Goal: Communication & Community: Ask a question

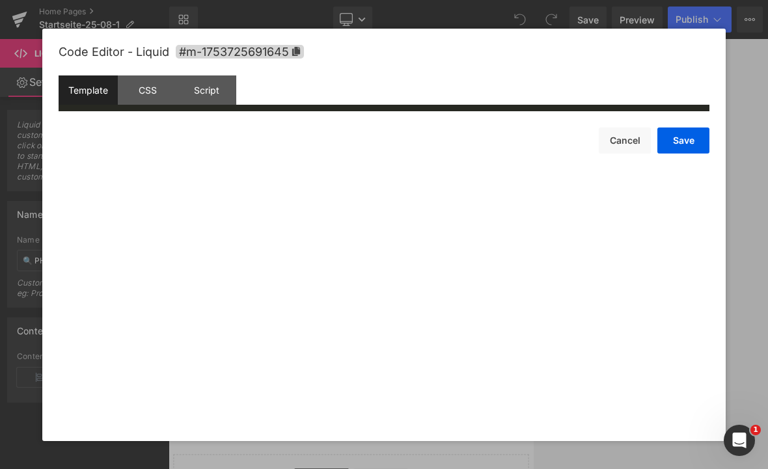
click at [154, 91] on div "CSS" at bounding box center [147, 90] width 59 height 29
click at [214, 93] on div "Script" at bounding box center [206, 90] width 59 height 29
click at [92, 93] on div "Template" at bounding box center [88, 90] width 59 height 29
click at [533, 141] on button "Cancel" at bounding box center [625, 141] width 52 height 26
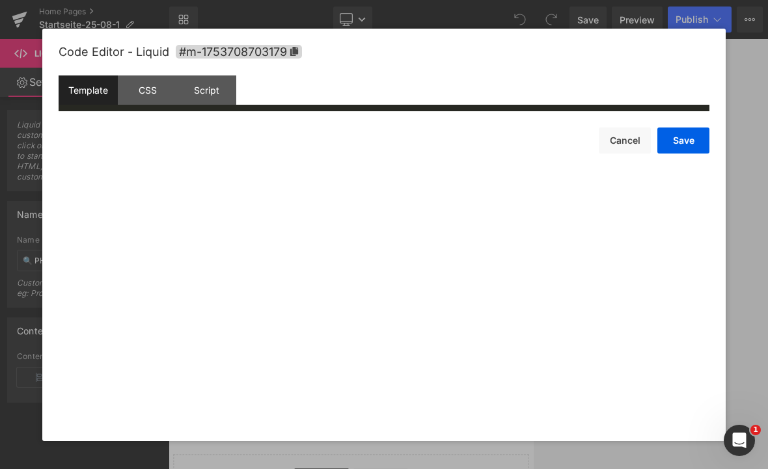
click at [533, 141] on button "Cancel" at bounding box center [625, 141] width 52 height 26
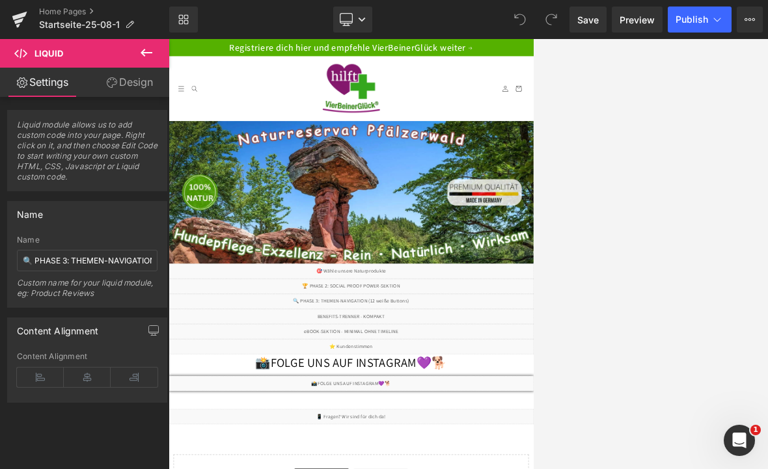
click at [366, 24] on link "Desktop" at bounding box center [352, 20] width 39 height 26
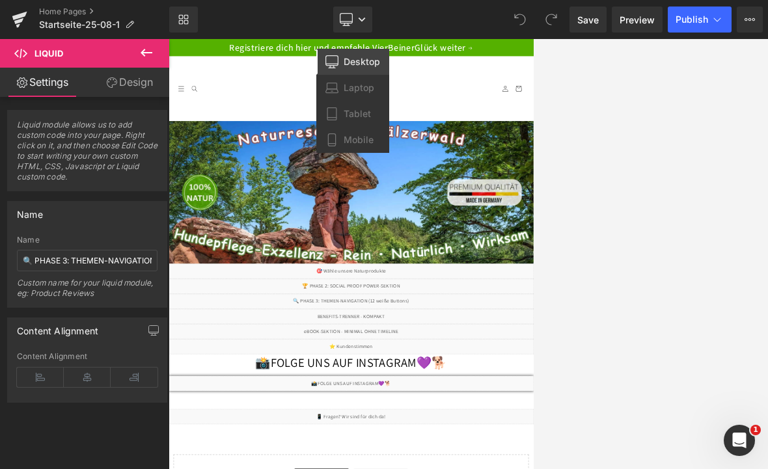
click at [365, 91] on span "Laptop" at bounding box center [359, 88] width 31 height 12
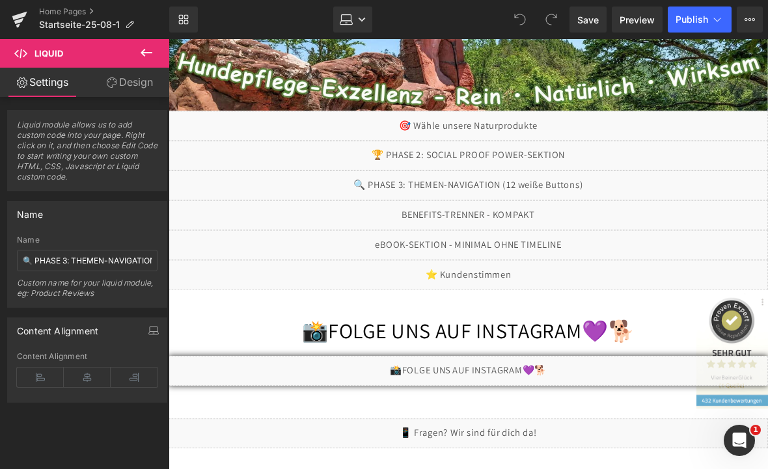
scroll to position [349, 0]
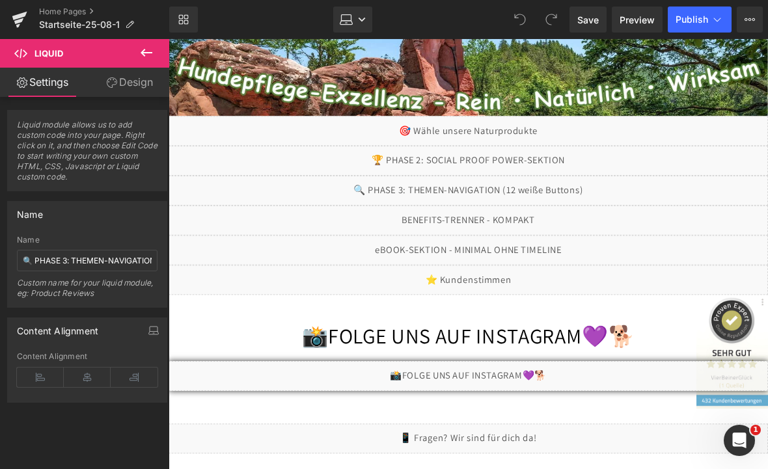
click at [533, 235] on icon at bounding box center [610, 231] width 7 height 8
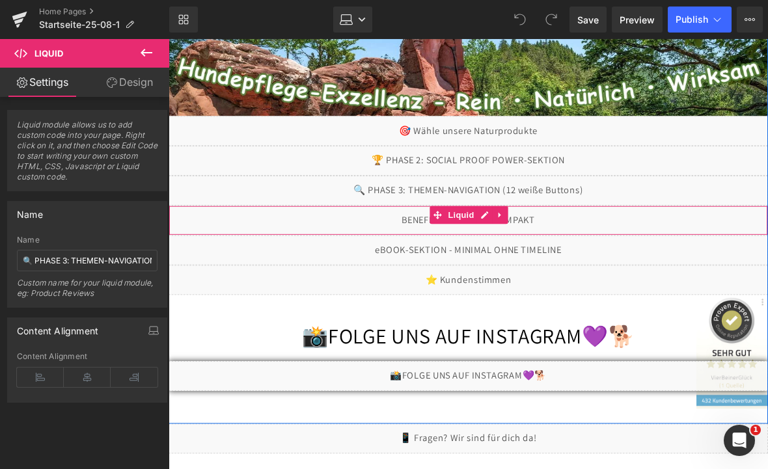
click at [509, 236] on div "Liquid" at bounding box center [496, 237] width 654 height 33
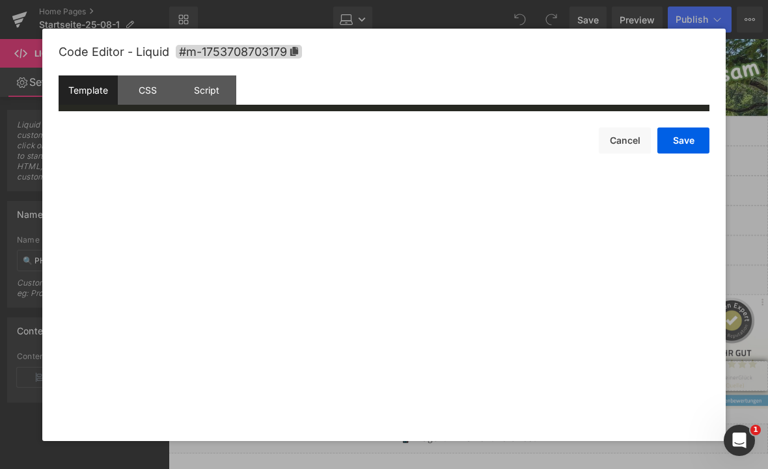
click at [163, 83] on div "CSS" at bounding box center [147, 90] width 59 height 29
click at [211, 82] on div "Script" at bounding box center [206, 90] width 59 height 29
click at [533, 143] on button "Cancel" at bounding box center [625, 141] width 52 height 26
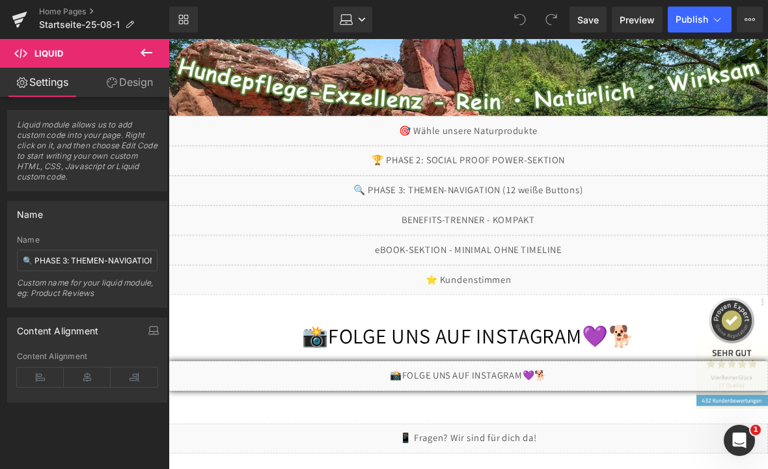
click at [372, 21] on link "Laptop" at bounding box center [352, 20] width 39 height 26
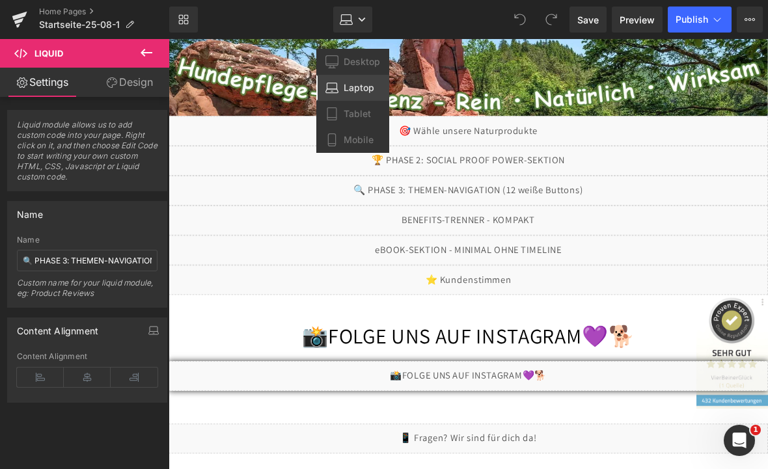
click at [365, 116] on span "Tablet" at bounding box center [357, 114] width 27 height 12
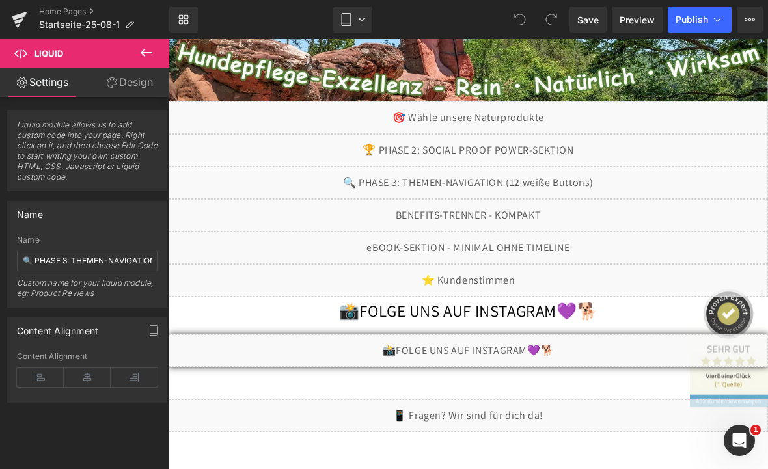
scroll to position [327, 0]
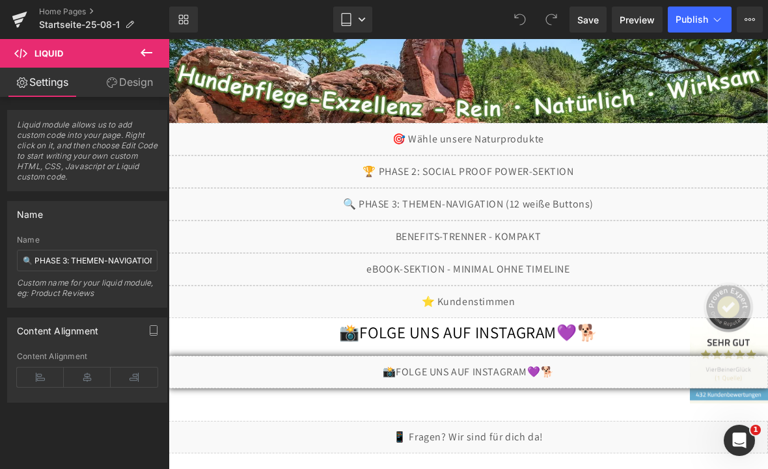
click at [509, 241] on div "Liquid" at bounding box center [469, 237] width 600 height 33
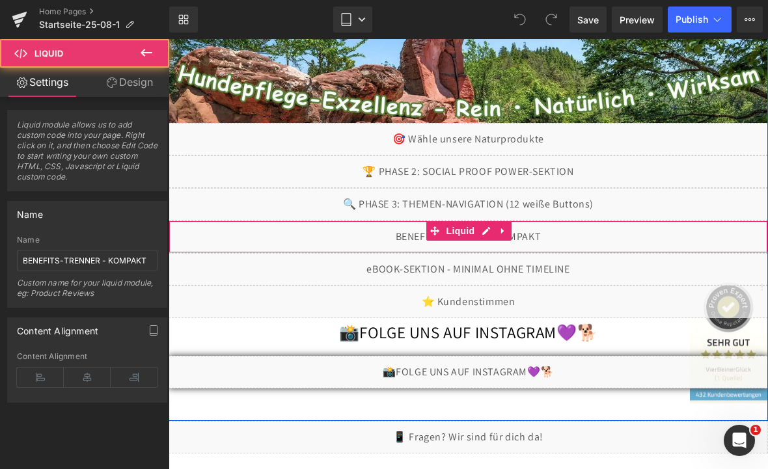
click at [486, 233] on div "Liquid" at bounding box center [469, 237] width 600 height 33
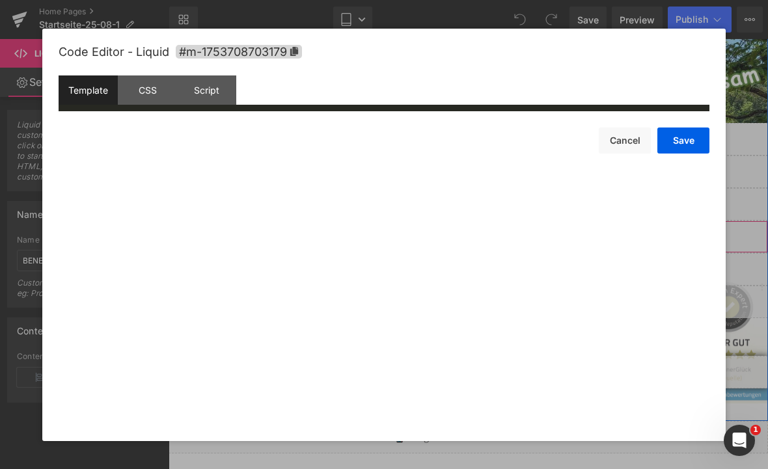
click at [146, 81] on div "CSS" at bounding box center [147, 90] width 59 height 29
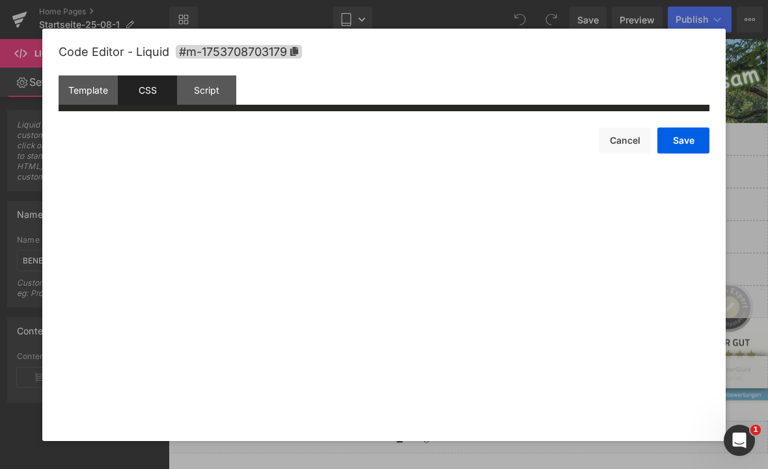
click at [217, 89] on div "Script" at bounding box center [206, 90] width 59 height 29
click at [533, 145] on button "Cancel" at bounding box center [625, 141] width 52 height 26
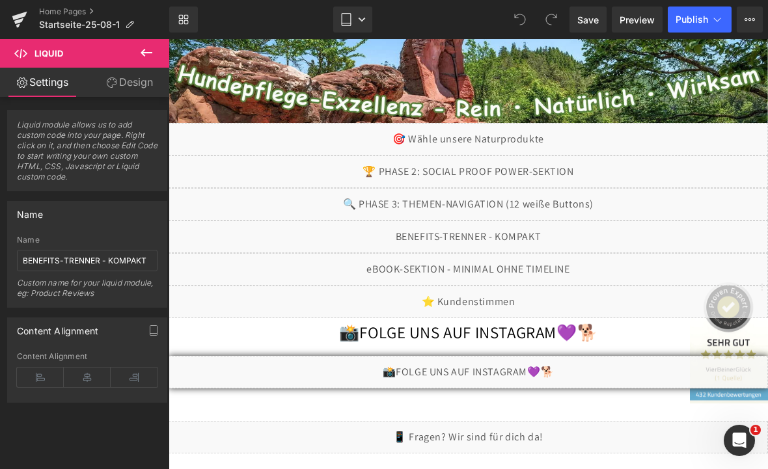
click at [482, 374] on div "Liquid" at bounding box center [469, 372] width 600 height 33
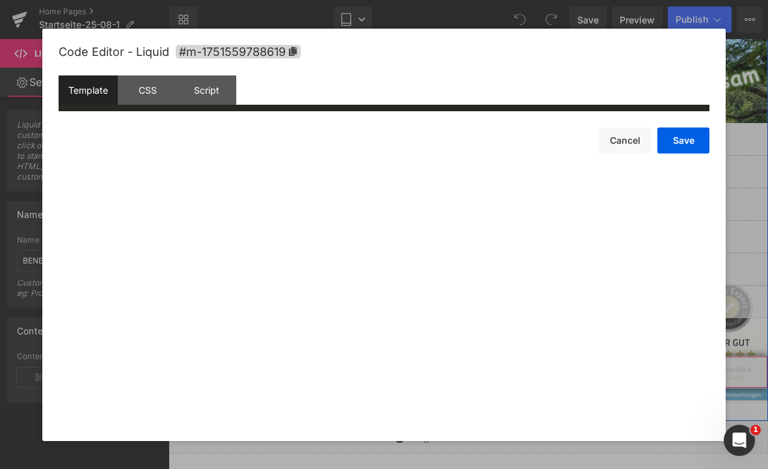
click at [533, 147] on button "Cancel" at bounding box center [625, 141] width 52 height 26
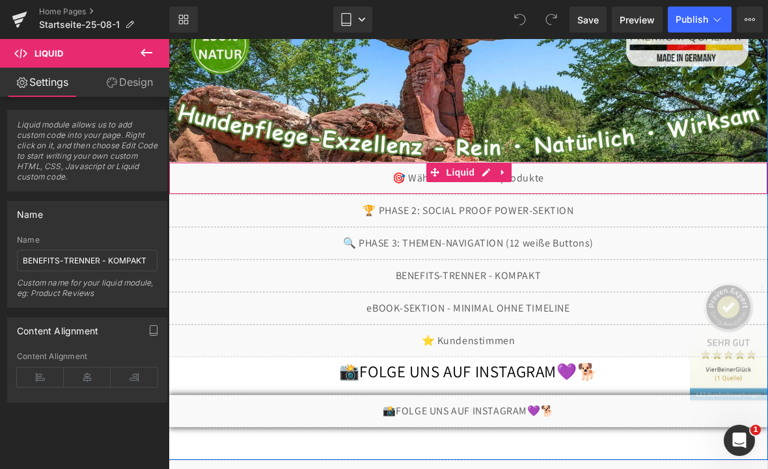
scroll to position [287, 0]
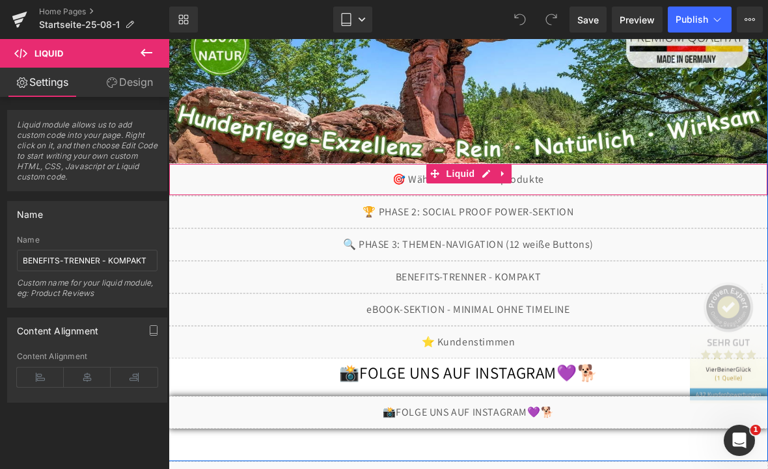
click at [488, 176] on div "Liquid" at bounding box center [469, 179] width 600 height 33
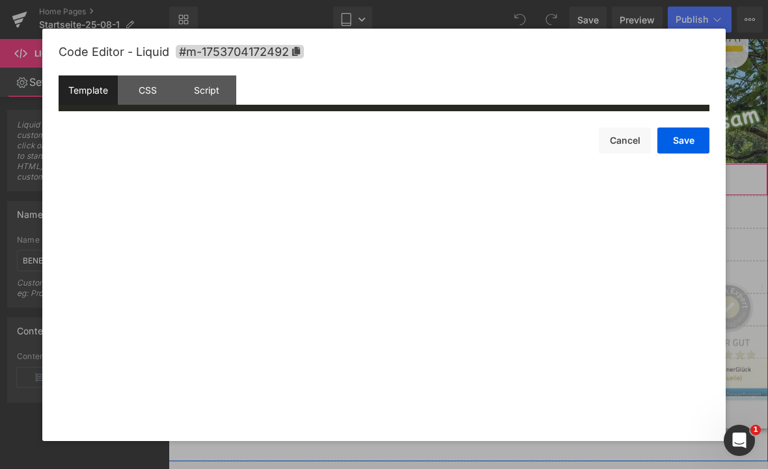
click at [533, 150] on button "Cancel" at bounding box center [625, 141] width 52 height 26
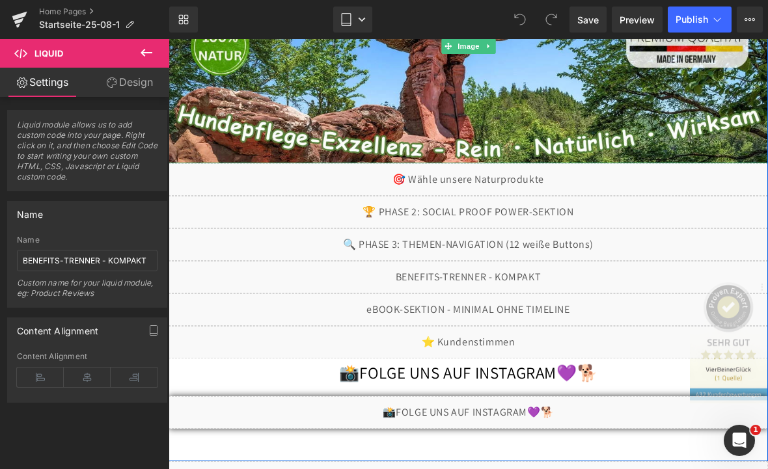
click at [364, 21] on icon at bounding box center [362, 20] width 8 height 8
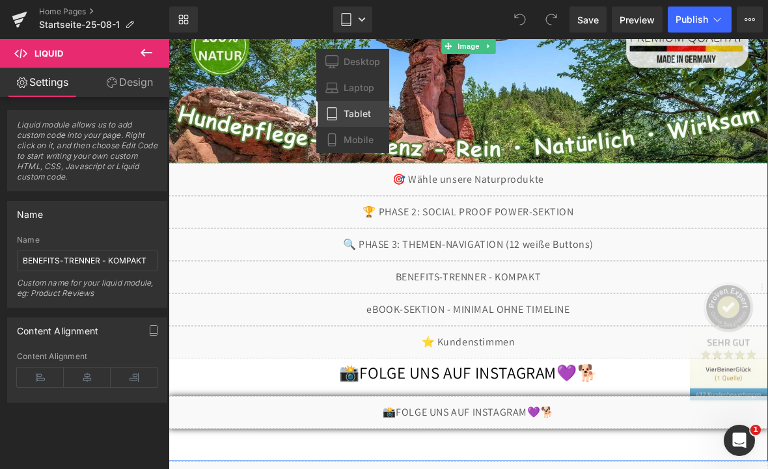
click at [366, 136] on span "Mobile" at bounding box center [359, 140] width 30 height 12
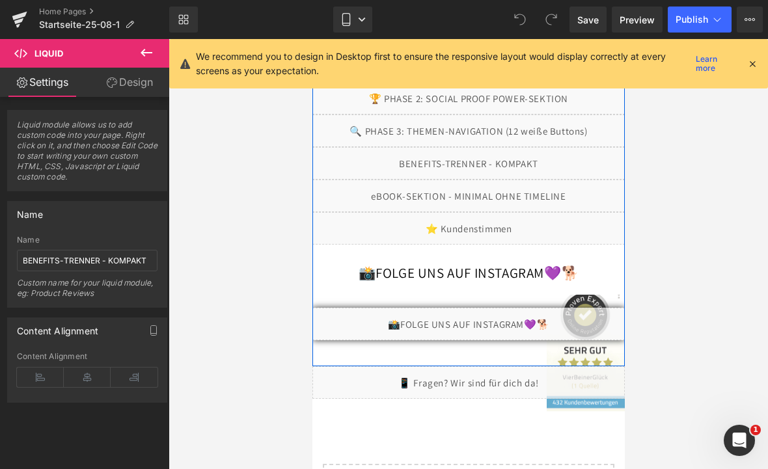
scroll to position [173, 0]
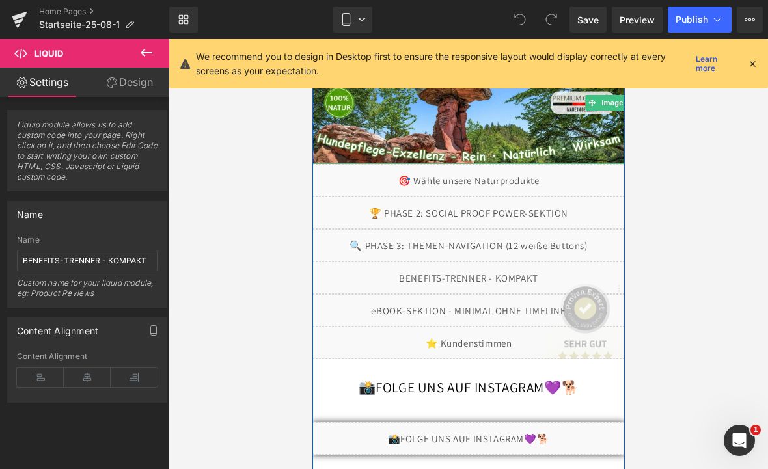
click at [520, 173] on div "Liquid" at bounding box center [468, 180] width 313 height 33
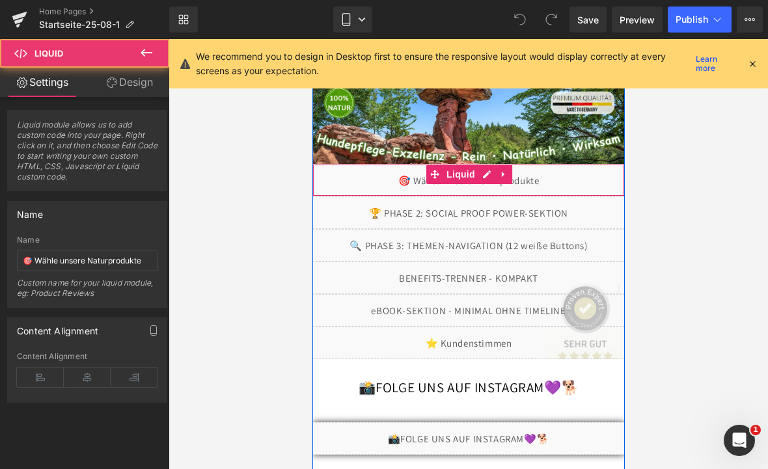
click at [485, 182] on div "Liquid" at bounding box center [468, 180] width 313 height 33
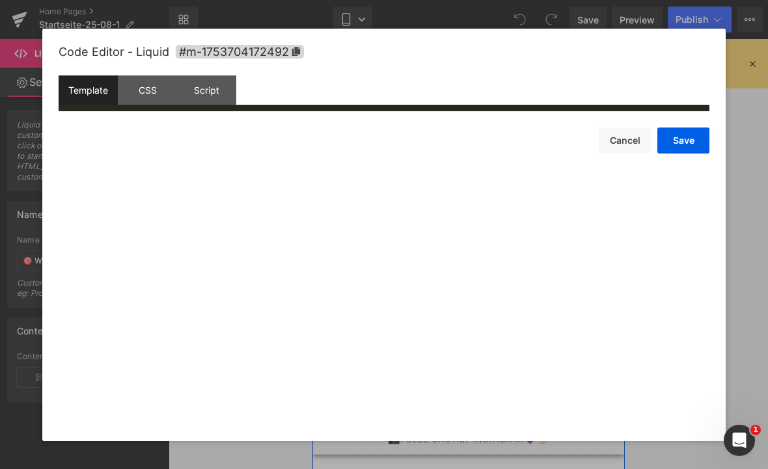
click at [141, 90] on div "CSS" at bounding box center [147, 90] width 59 height 29
click at [210, 101] on div "Script" at bounding box center [206, 90] width 59 height 29
click at [97, 81] on div "Template" at bounding box center [88, 90] width 59 height 29
click at [533, 149] on button "Cancel" at bounding box center [625, 141] width 52 height 26
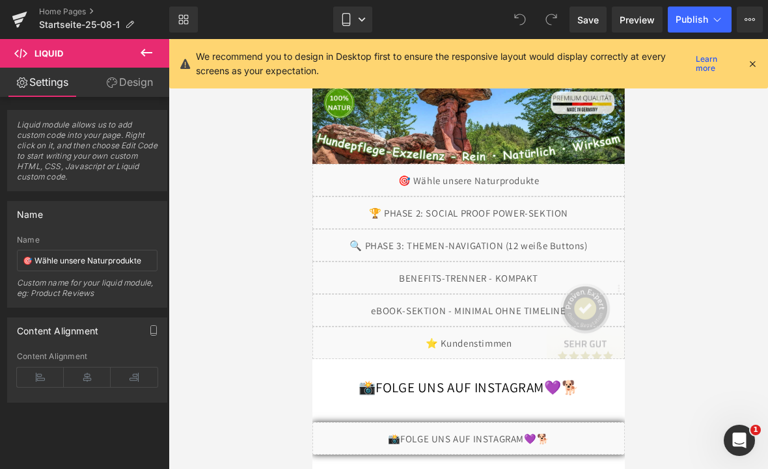
click at [533, 66] on icon at bounding box center [753, 64] width 12 height 12
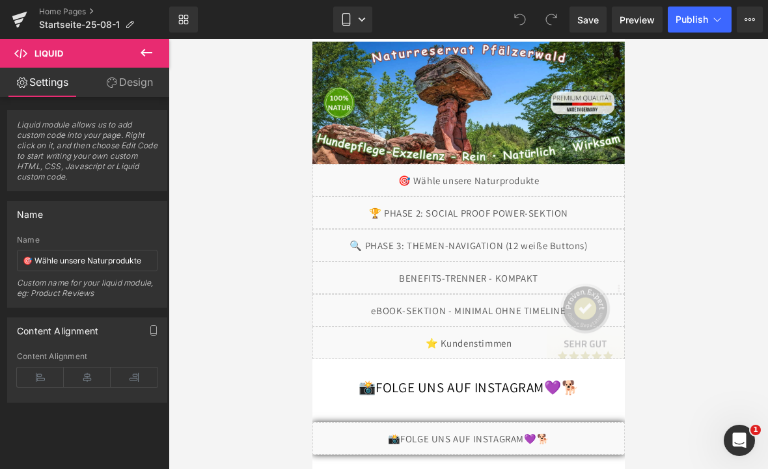
click at [533, 441] on icon "Intercom-Nachrichtendienst öffnen" at bounding box center [739, 440] width 21 height 21
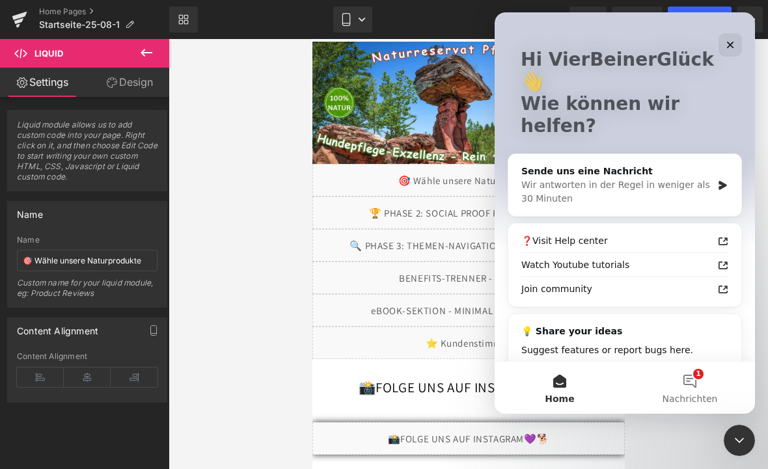
scroll to position [55, 0]
click at [226, 327] on div at bounding box center [384, 215] width 768 height 430
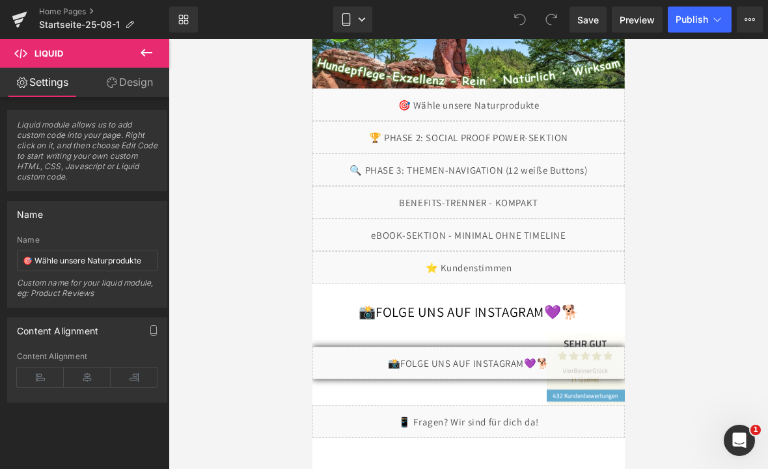
scroll to position [253, 0]
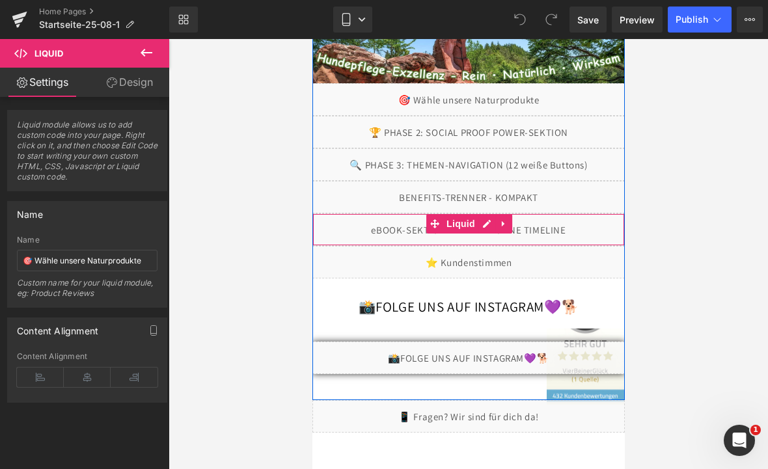
click at [510, 230] on link at bounding box center [503, 224] width 17 height 20
click at [464, 228] on div "Liquid" at bounding box center [468, 230] width 313 height 33
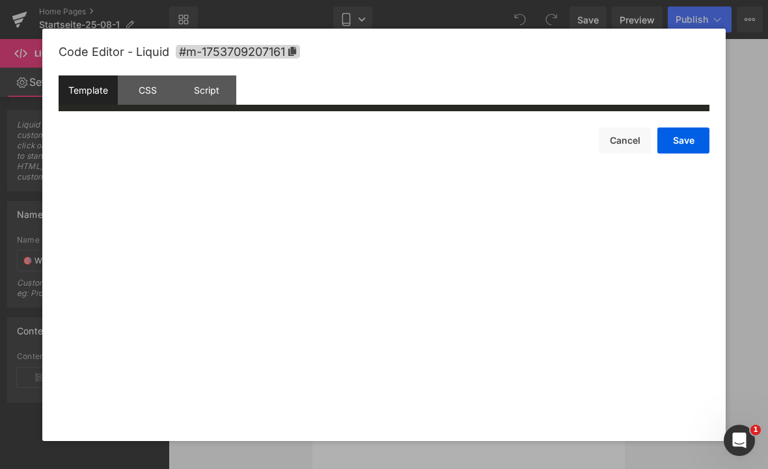
click at [533, 434] on div "Intercom-Nachrichtendienst öffnen" at bounding box center [739, 440] width 43 height 43
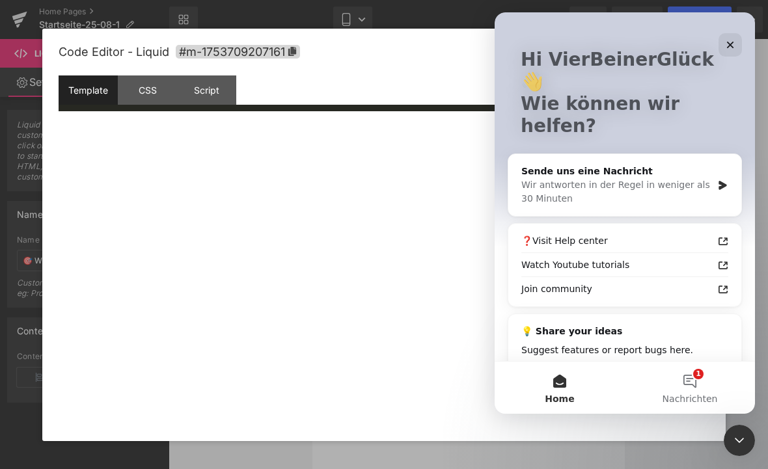
scroll to position [55, 0]
click at [533, 397] on span "Nachrichten" at bounding box center [690, 399] width 55 height 9
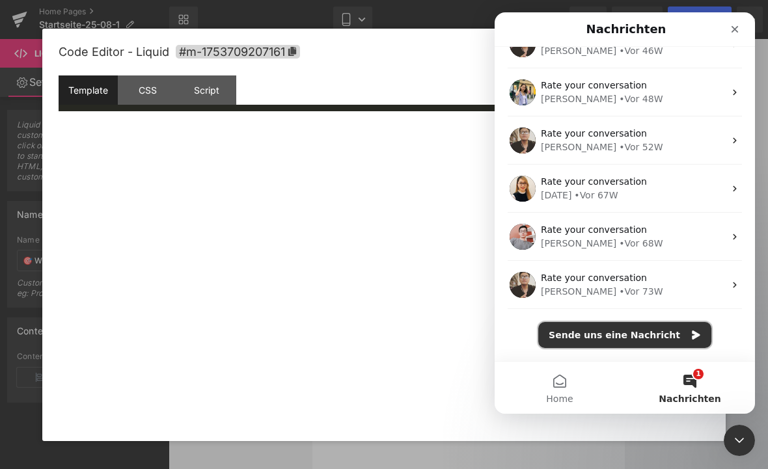
click at [533, 333] on button "Sende uns eine Nachricht" at bounding box center [624, 335] width 173 height 26
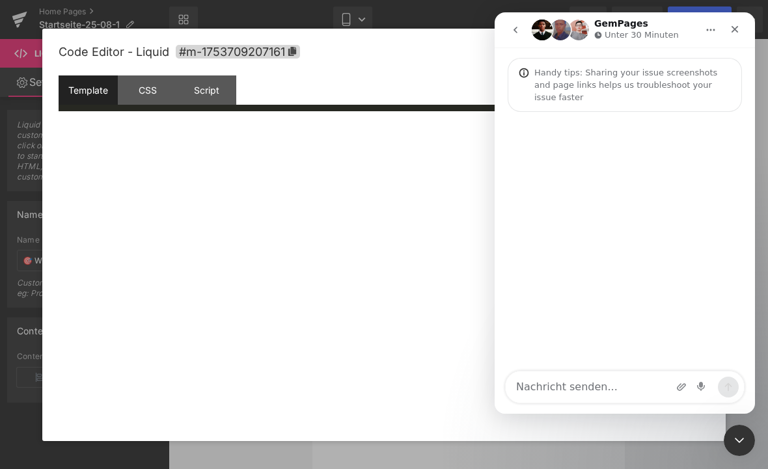
scroll to position [167, 0]
click at [533, 33] on div "Schließen" at bounding box center [734, 29] width 23 height 23
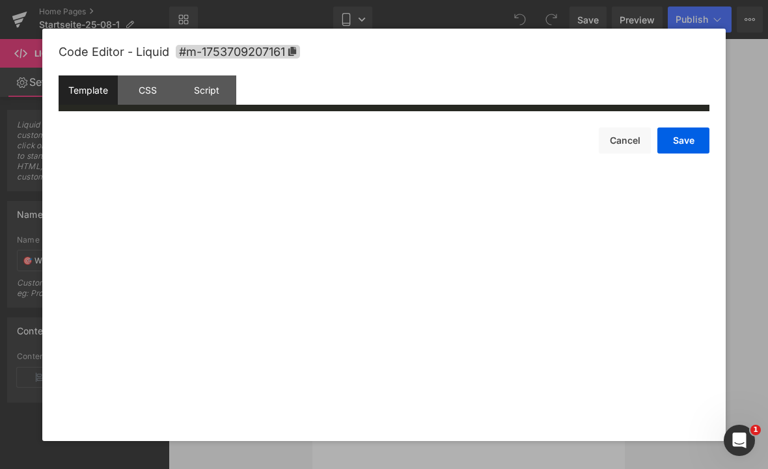
click at [533, 443] on icon "Intercom-Nachrichtendienst öffnen" at bounding box center [739, 440] width 21 height 21
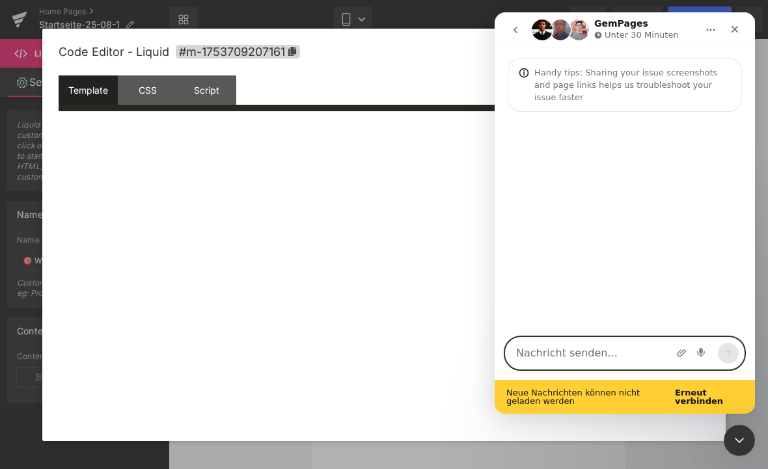
click at [533, 358] on textarea "Nachricht senden..." at bounding box center [625, 353] width 238 height 31
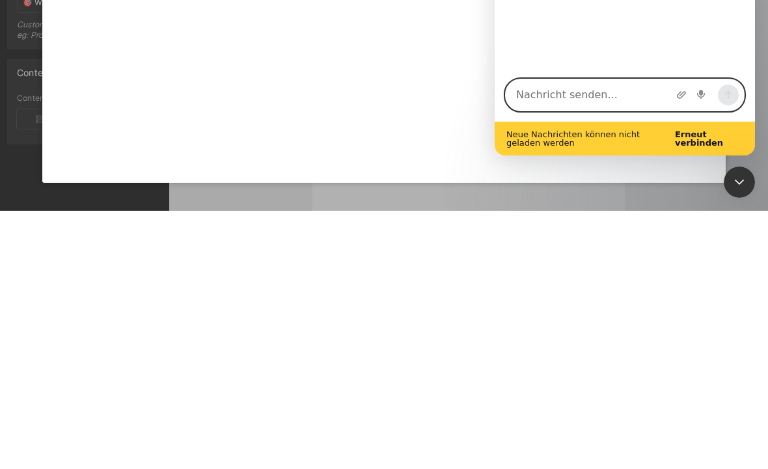
click at [533, 98] on textarea "Nachricht senden..." at bounding box center [625, 94] width 238 height 31
paste textarea "When I try to use Liquid for coding on my iPad, unfortunately only a white wind…"
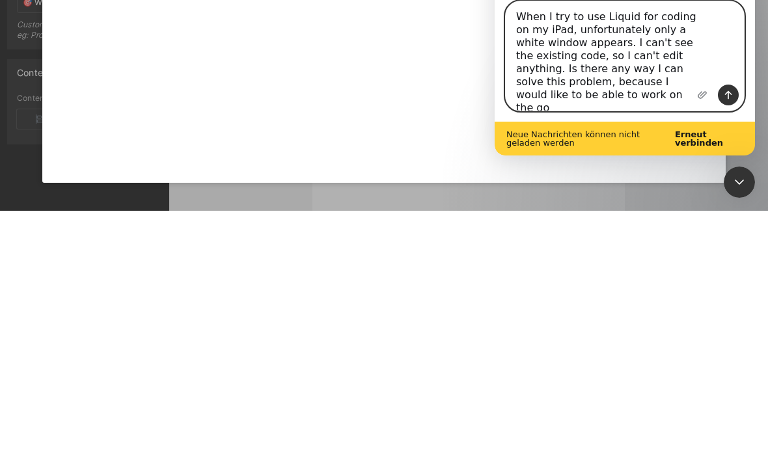
scroll to position [4, 0]
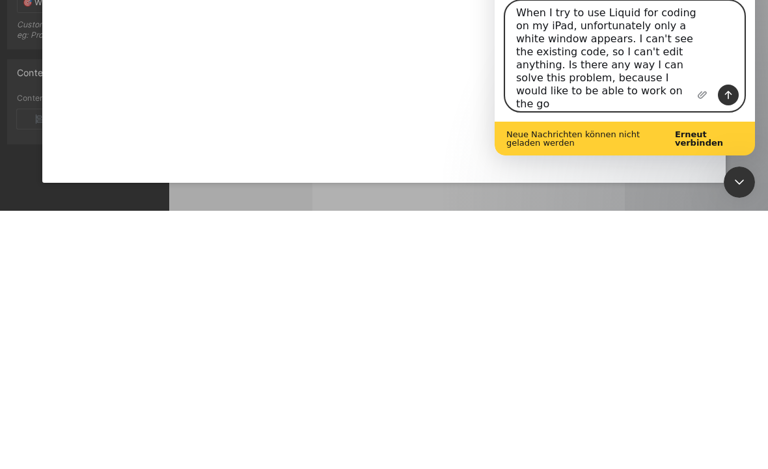
type textarea "When I try to use Liquid for coding on my iPad, unfortunately only a white wind…"
click at [533, 97] on icon "Sende eine Nachricht…" at bounding box center [728, 95] width 7 height 8
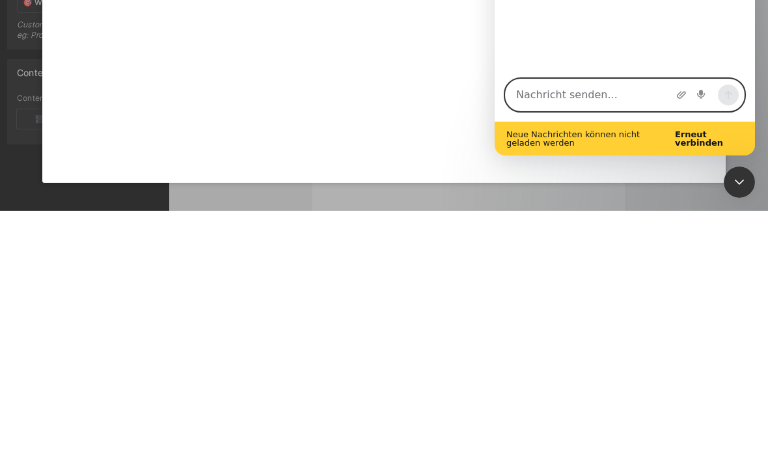
scroll to position [0, 0]
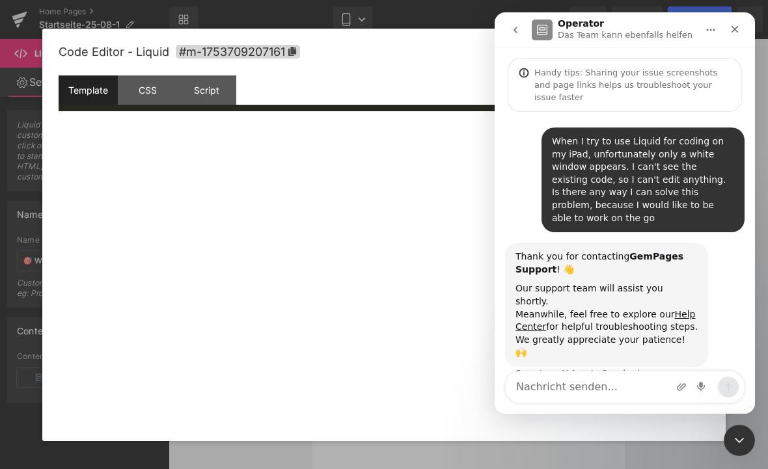
click at [533, 29] on icon "Schließen" at bounding box center [735, 29] width 10 height 10
